Goal: Task Accomplishment & Management: Use online tool/utility

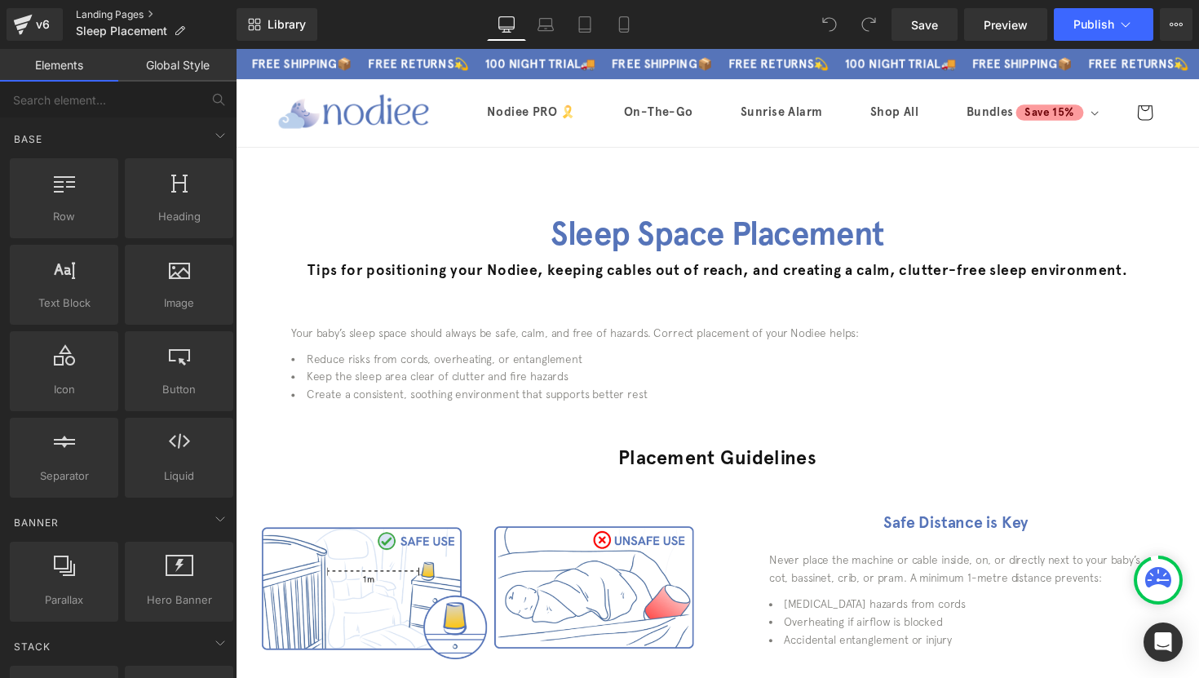
click at [99, 15] on link "Landing Pages" at bounding box center [156, 14] width 161 height 13
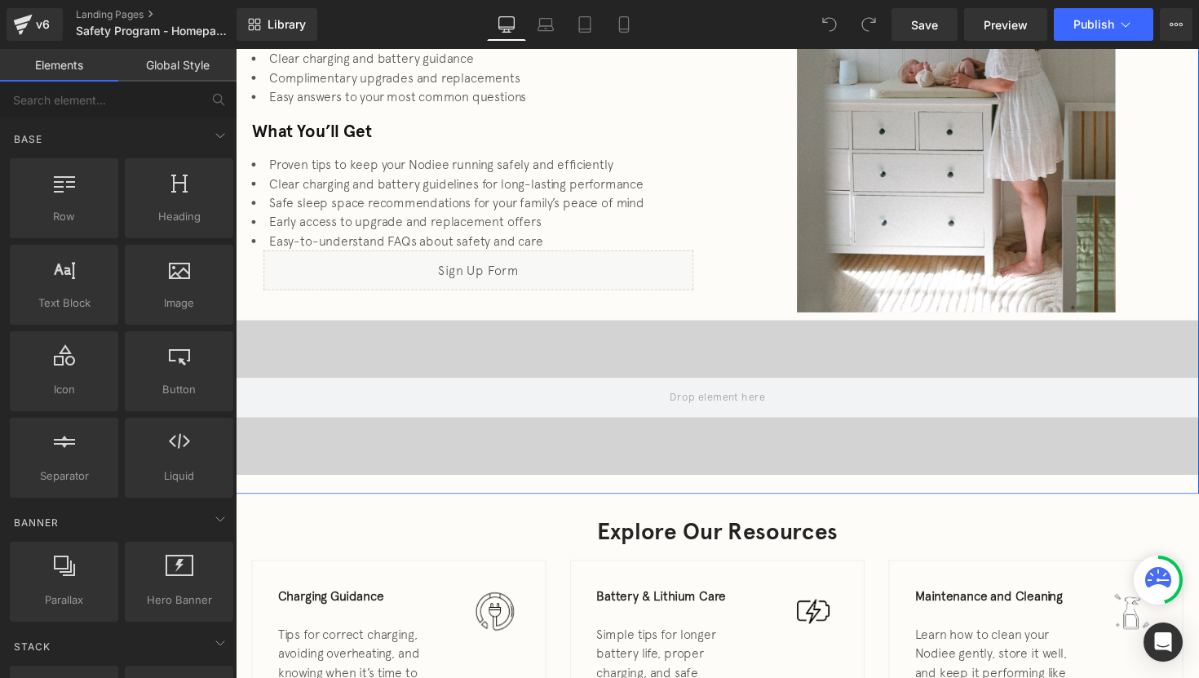
scroll to position [547, 0]
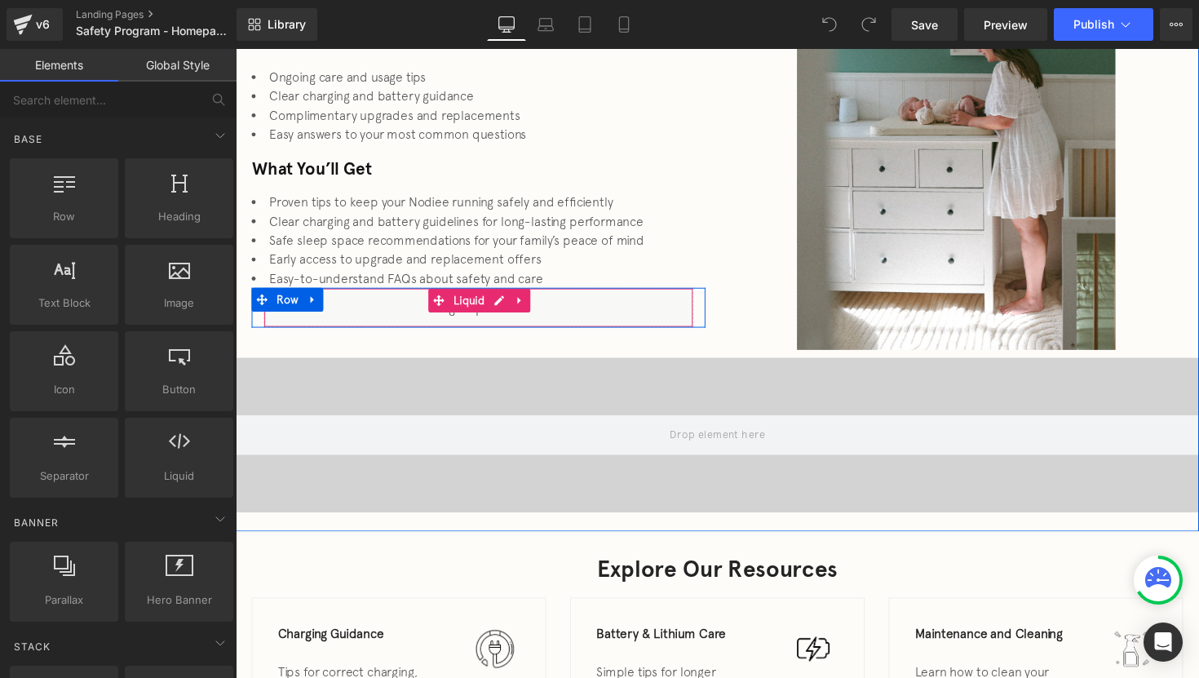
click at [563, 314] on div "Liquid" at bounding box center [484, 314] width 440 height 41
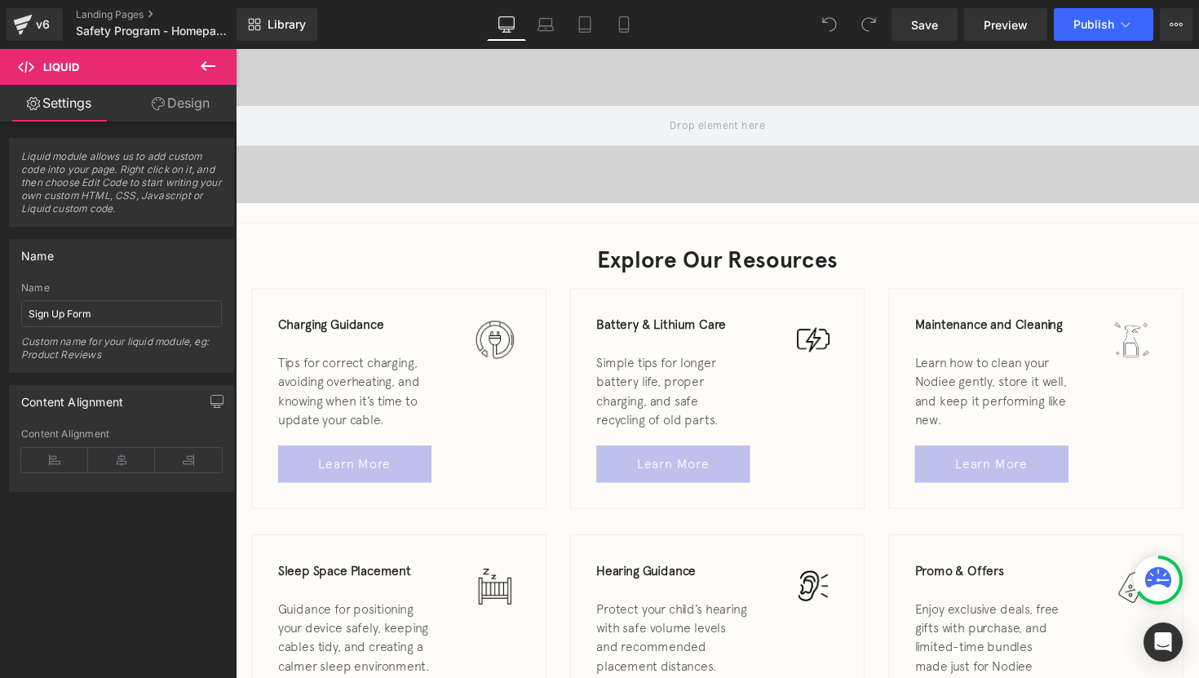
scroll to position [754, 0]
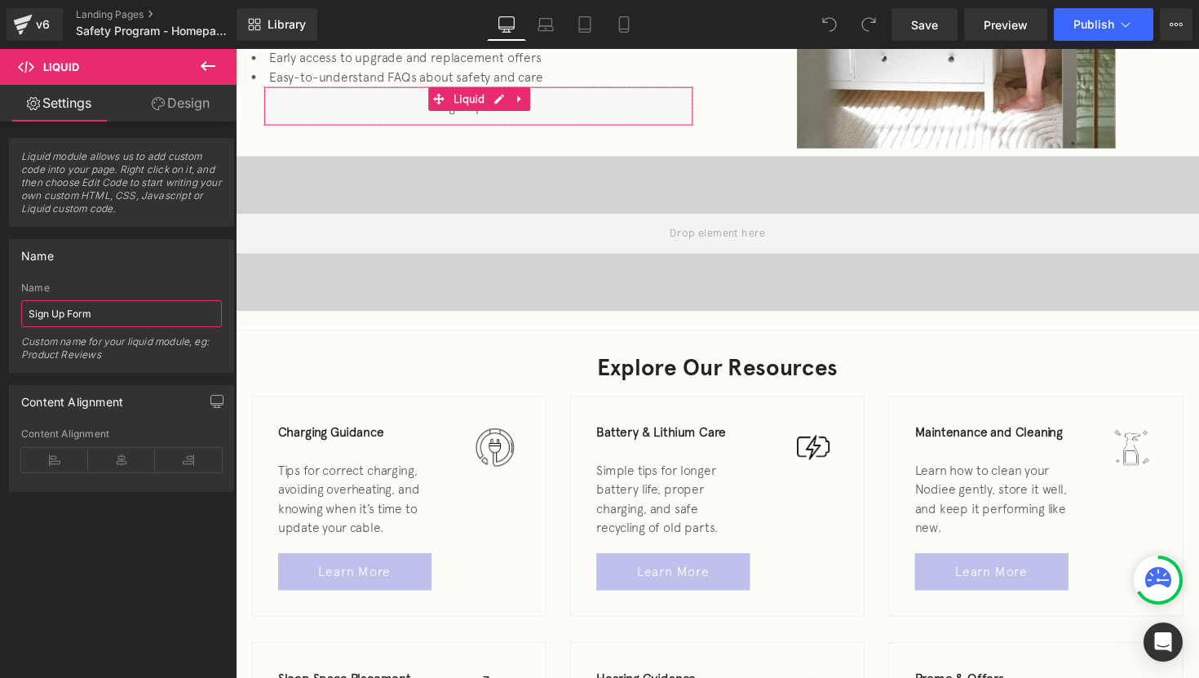
click at [126, 312] on input "Sign Up Form" at bounding box center [121, 313] width 201 height 27
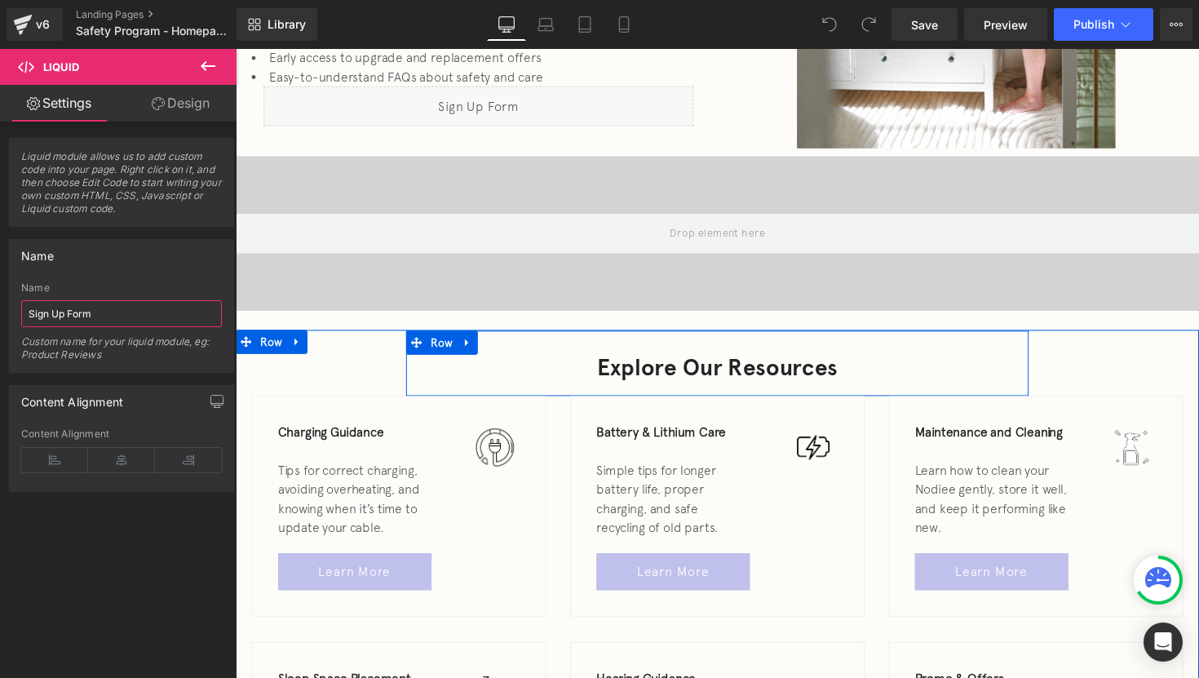
scroll to position [1818, 0]
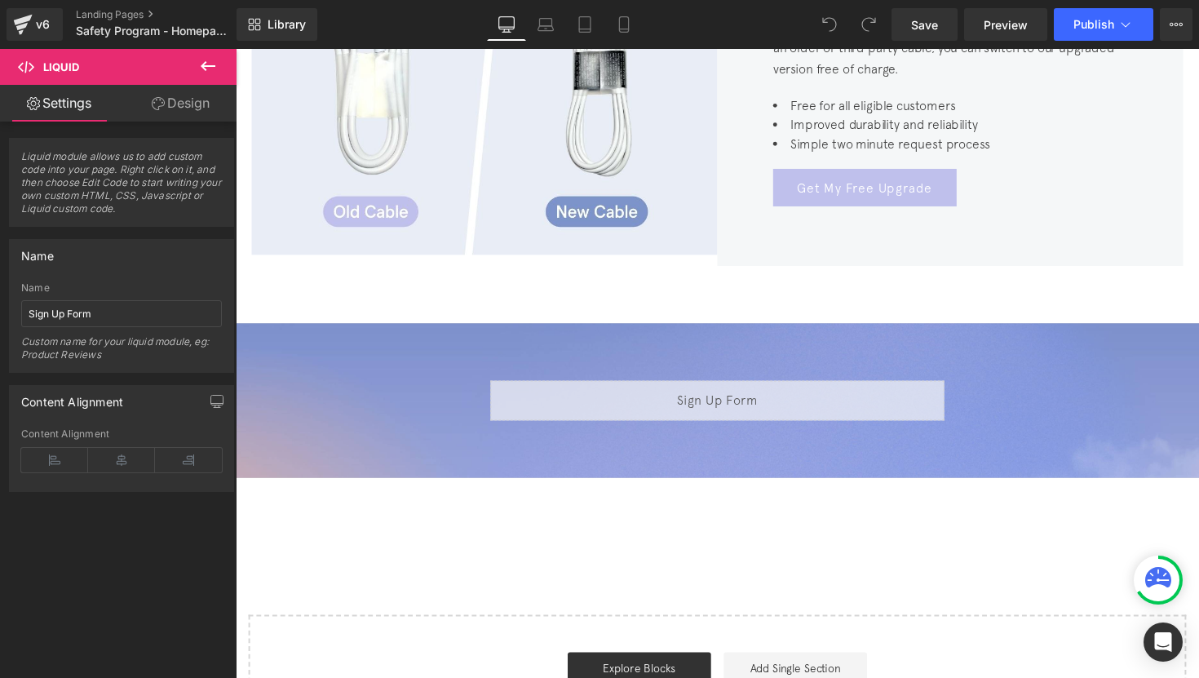
click at [751, 389] on div "Liquid" at bounding box center [729, 409] width 465 height 41
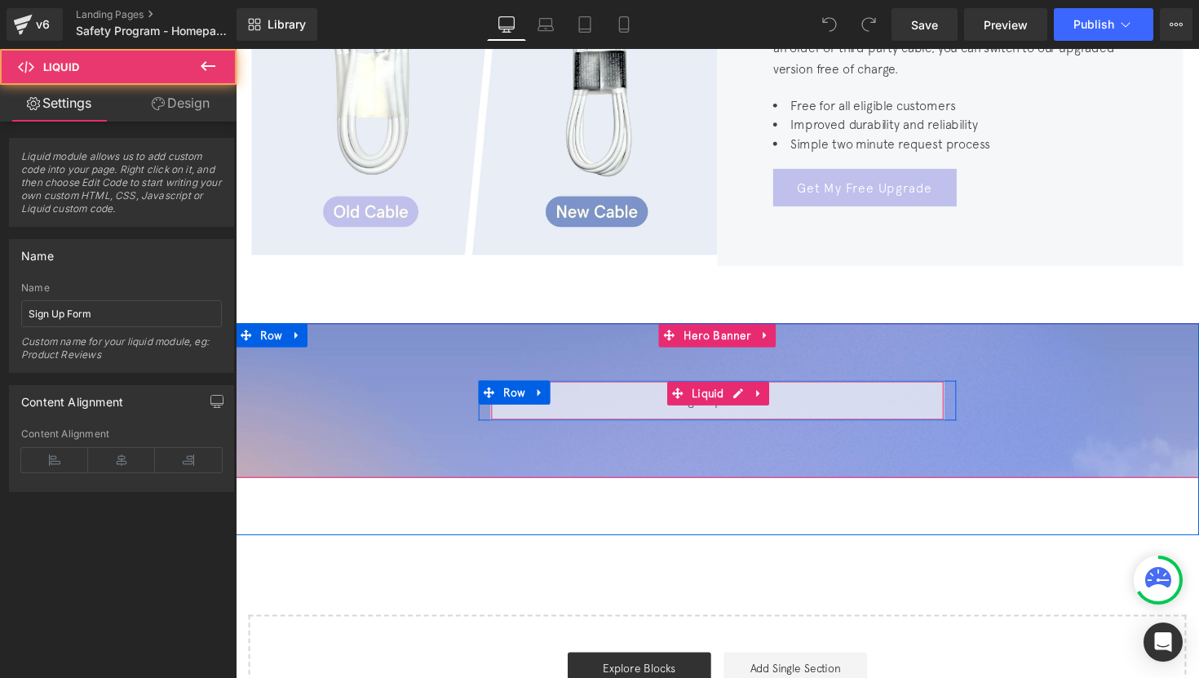
click at [784, 389] on div "Liquid" at bounding box center [729, 409] width 465 height 41
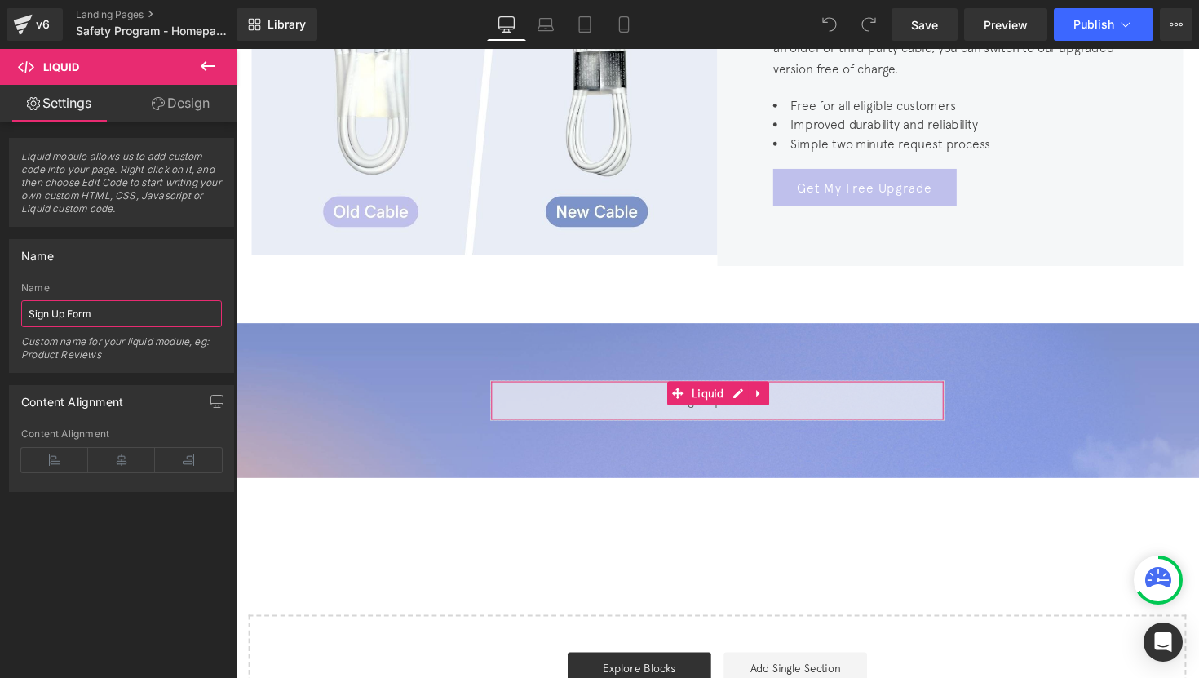
click at [183, 305] on input "Sign Up Form" at bounding box center [121, 313] width 201 height 27
click at [182, 311] on input "Sign Up Form" at bounding box center [121, 313] width 201 height 27
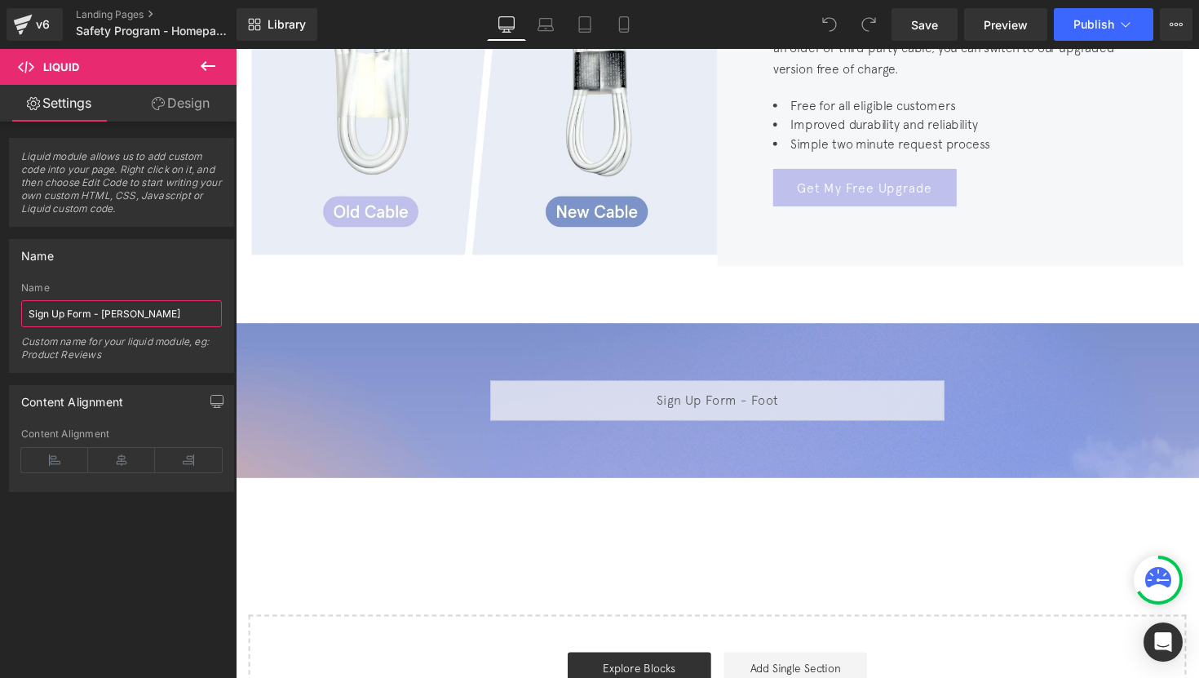
type input "Sign Up Form - Footer"
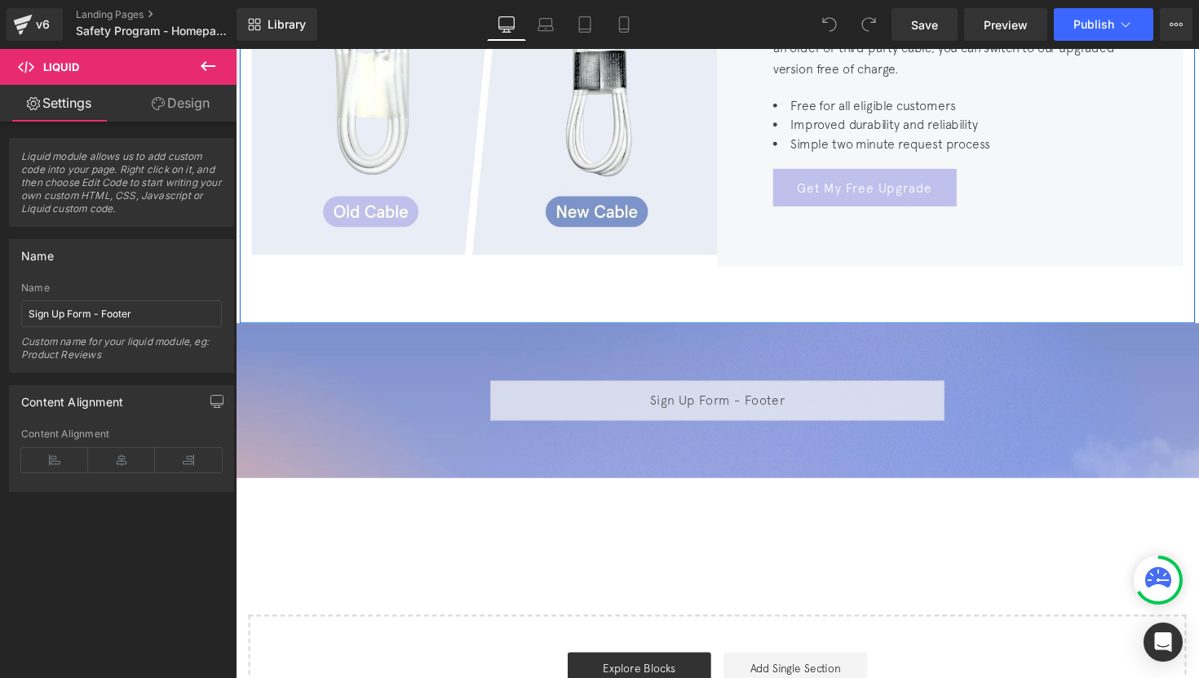
click at [252, 294] on div "Image Complimentary Cable Upgrade Heading If your Nodiee was purchased before […" at bounding box center [729, 93] width 979 height 473
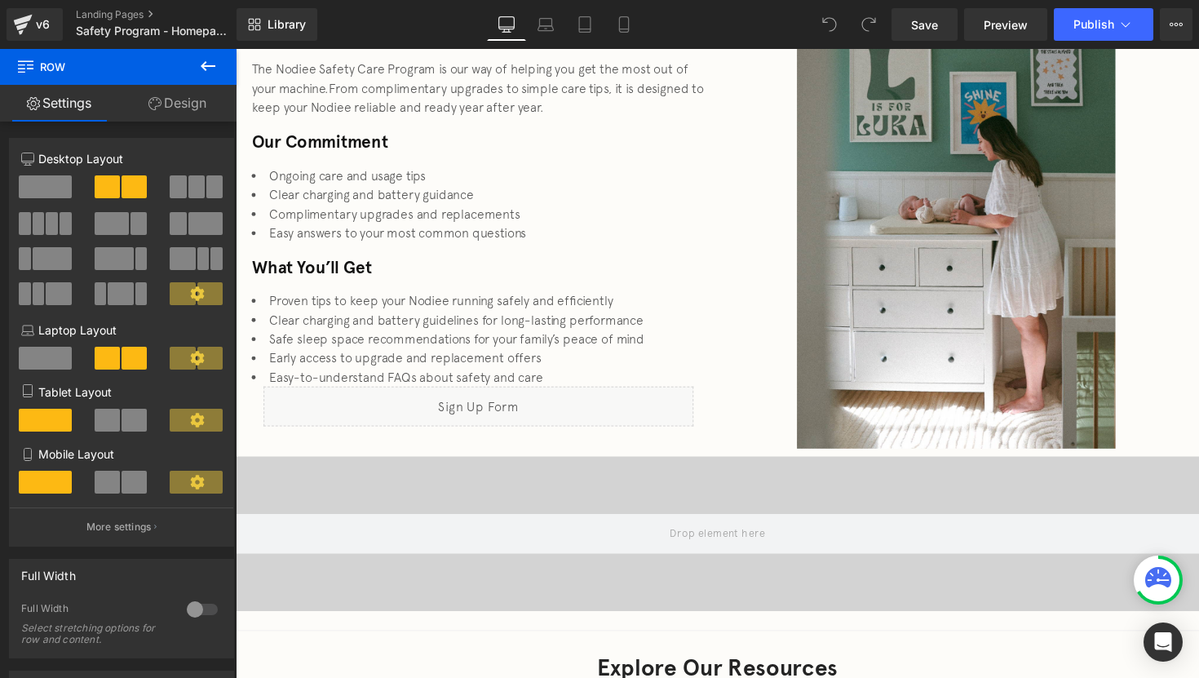
scroll to position [483, 0]
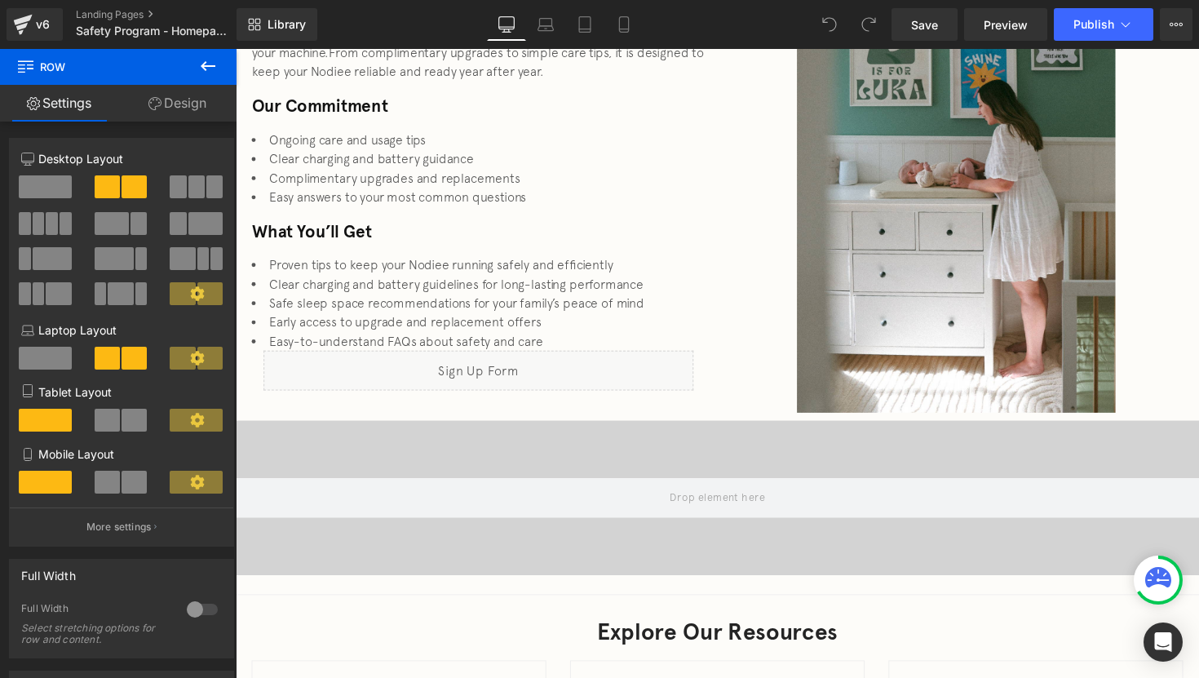
click at [395, 387] on div "Liquid" at bounding box center [484, 378] width 440 height 41
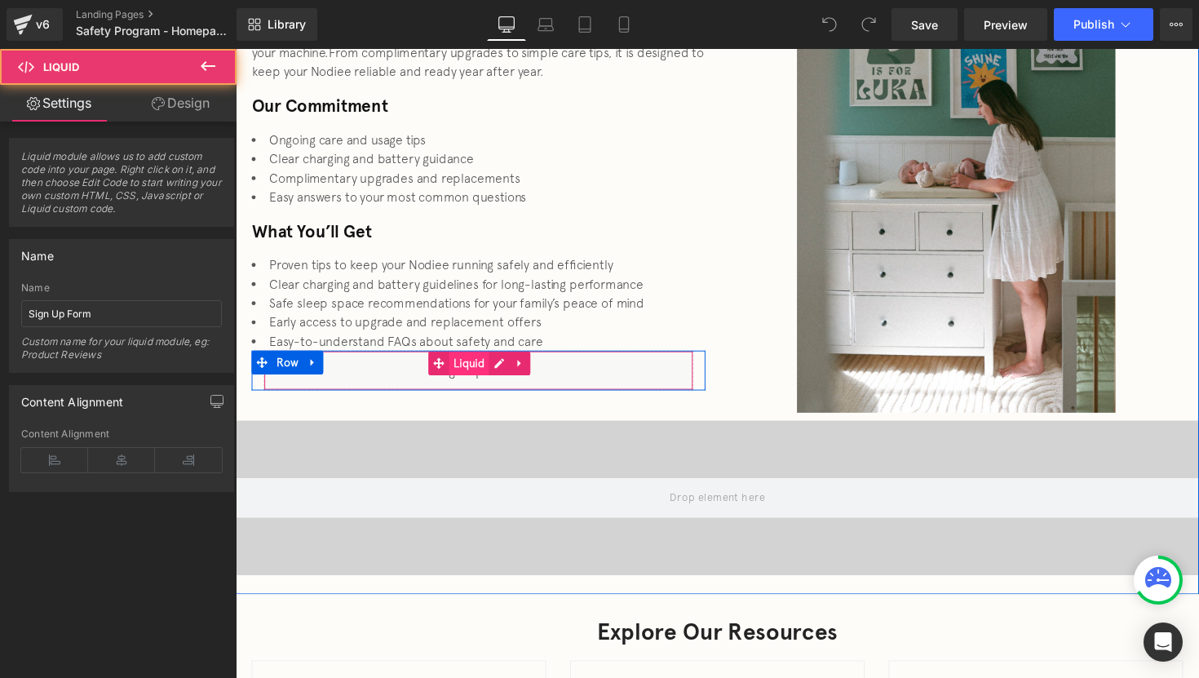
click at [458, 382] on span "Liquid" at bounding box center [474, 371] width 41 height 24
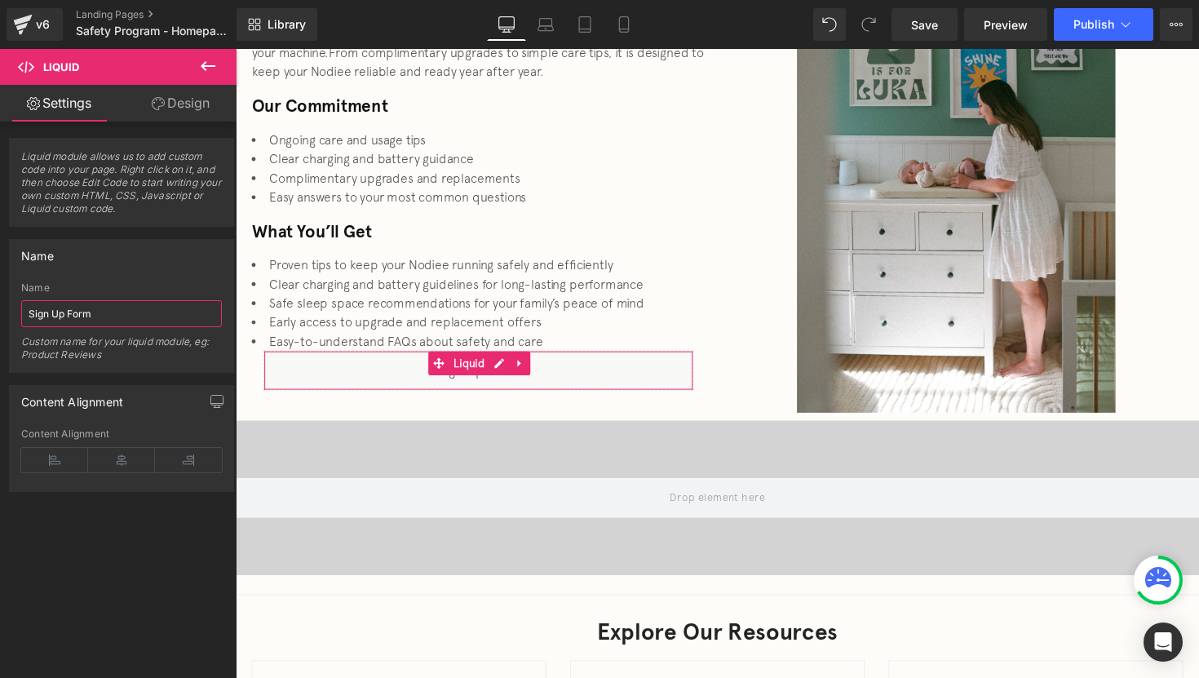
click at [139, 318] on input "Sign Up Form" at bounding box center [121, 313] width 201 height 27
type input "Sign Up Form - Body"
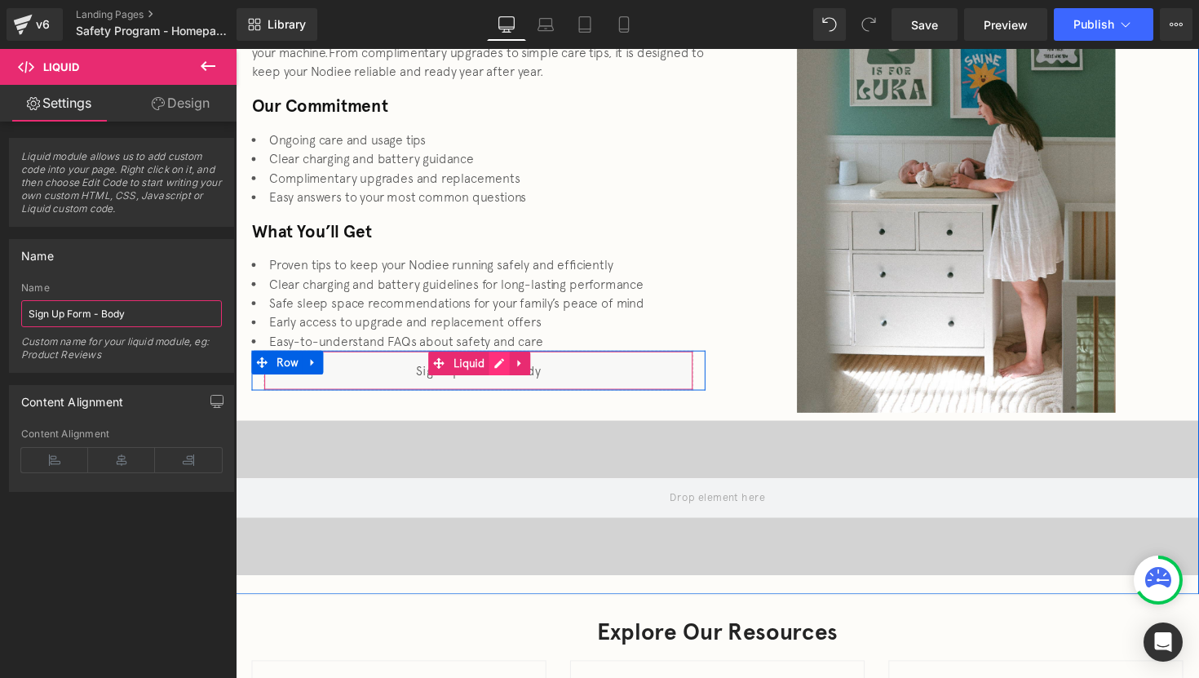
click at [489, 376] on div "Liquid" at bounding box center [484, 378] width 440 height 41
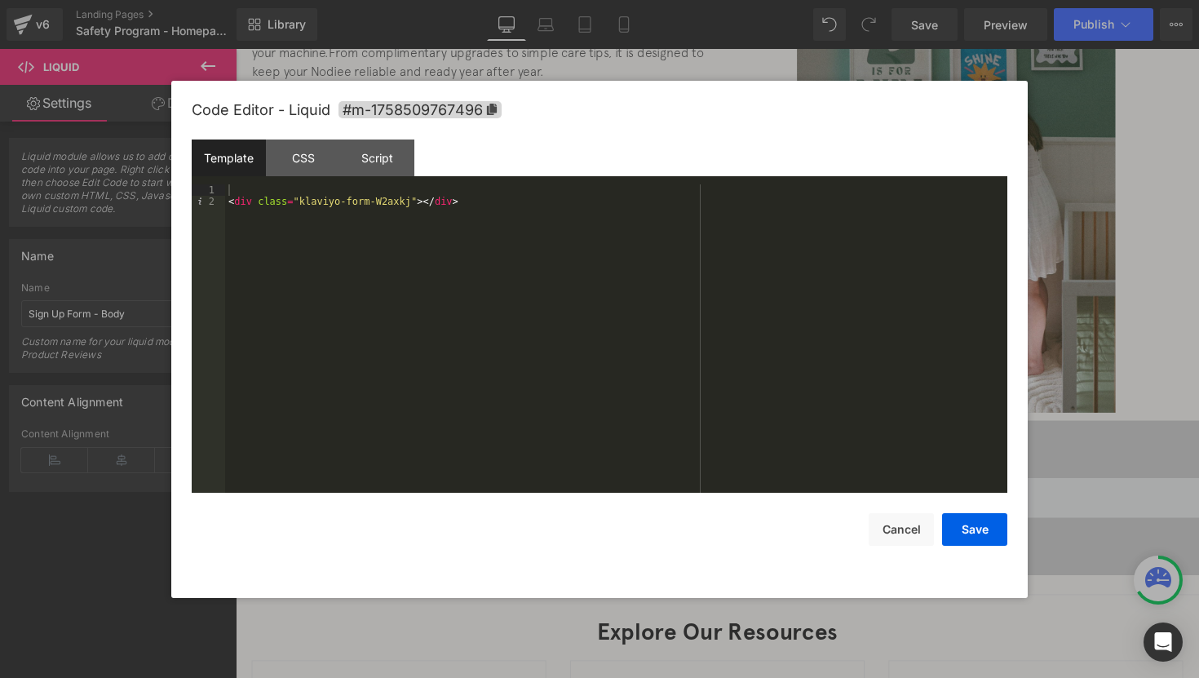
click at [436, 199] on div "< div class = "klaviyo-form-W2axkj" > </ div >" at bounding box center [616, 349] width 782 height 331
click at [973, 533] on button "Save" at bounding box center [974, 529] width 65 height 33
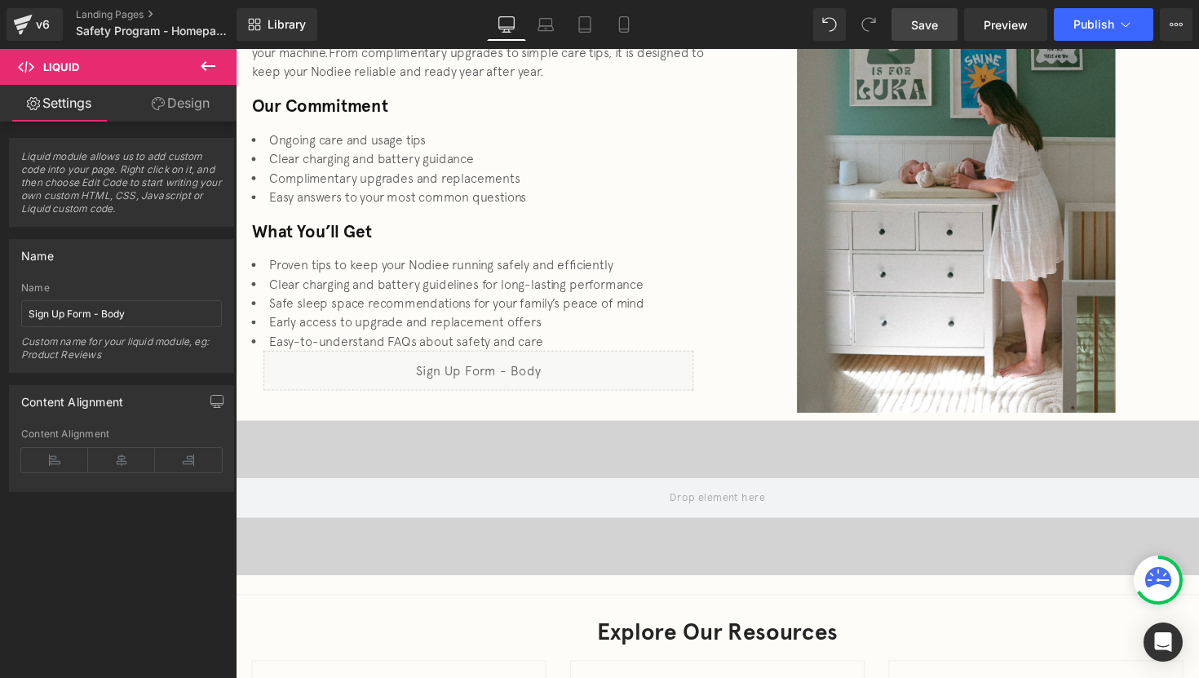
click at [922, 34] on link "Save" at bounding box center [924, 24] width 66 height 33
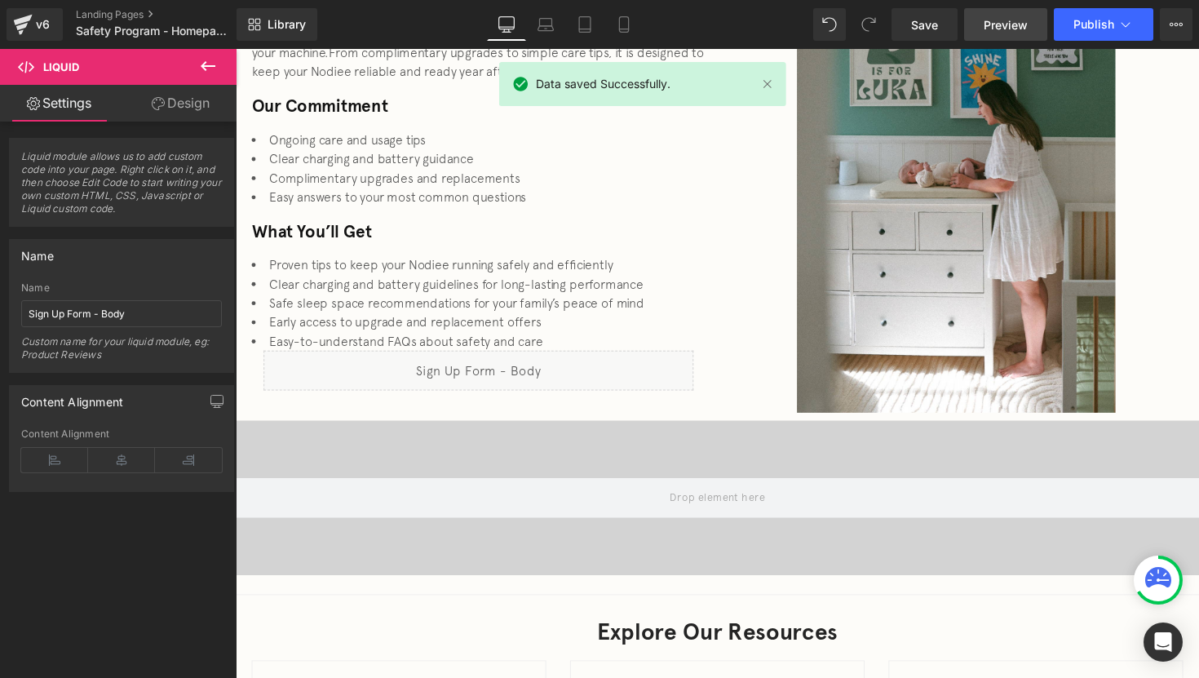
click at [1015, 20] on span "Preview" at bounding box center [1006, 24] width 44 height 17
